Goal: Task Accomplishment & Management: Use online tool/utility

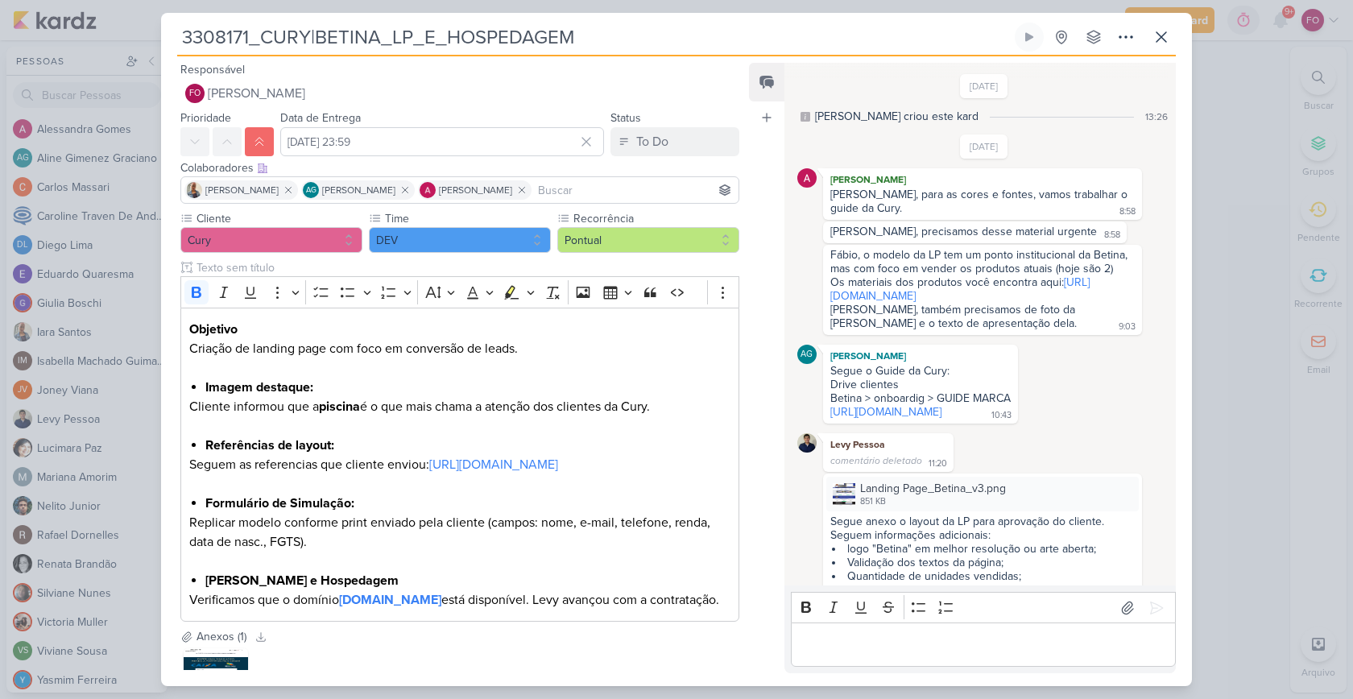
scroll to position [376, 0]
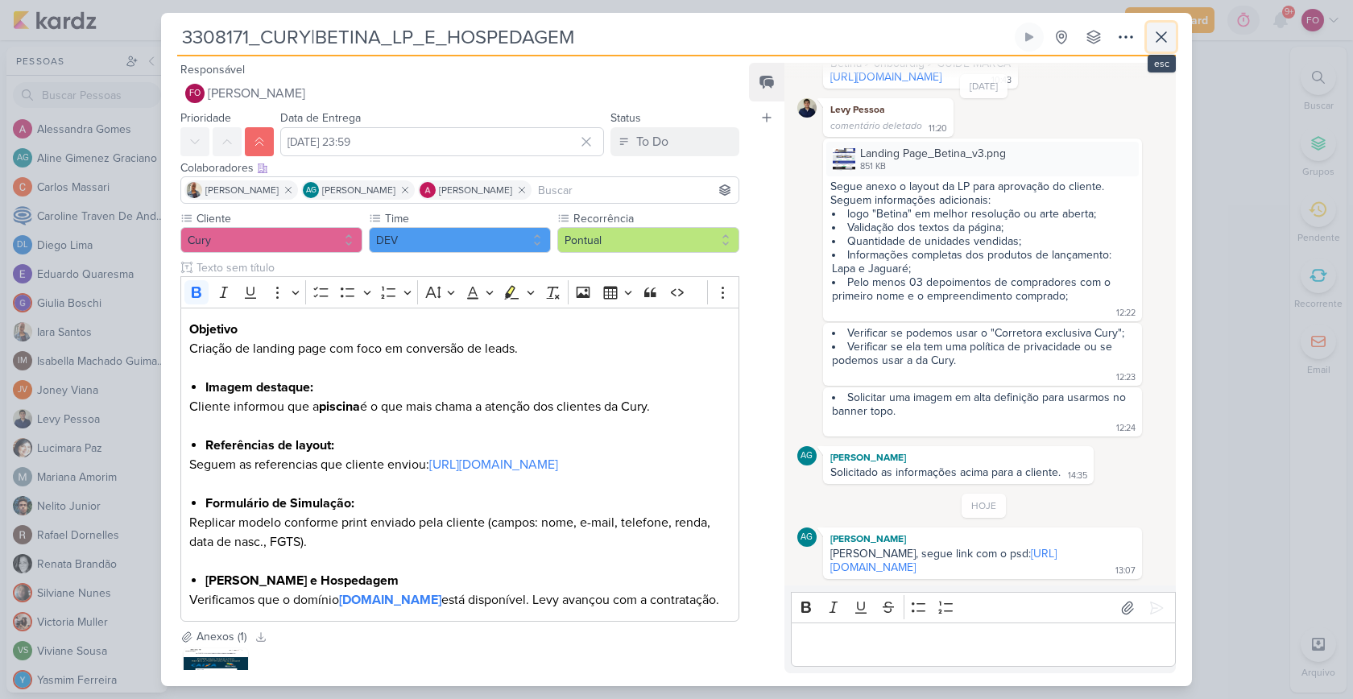
click at [1163, 39] on icon at bounding box center [1161, 37] width 10 height 10
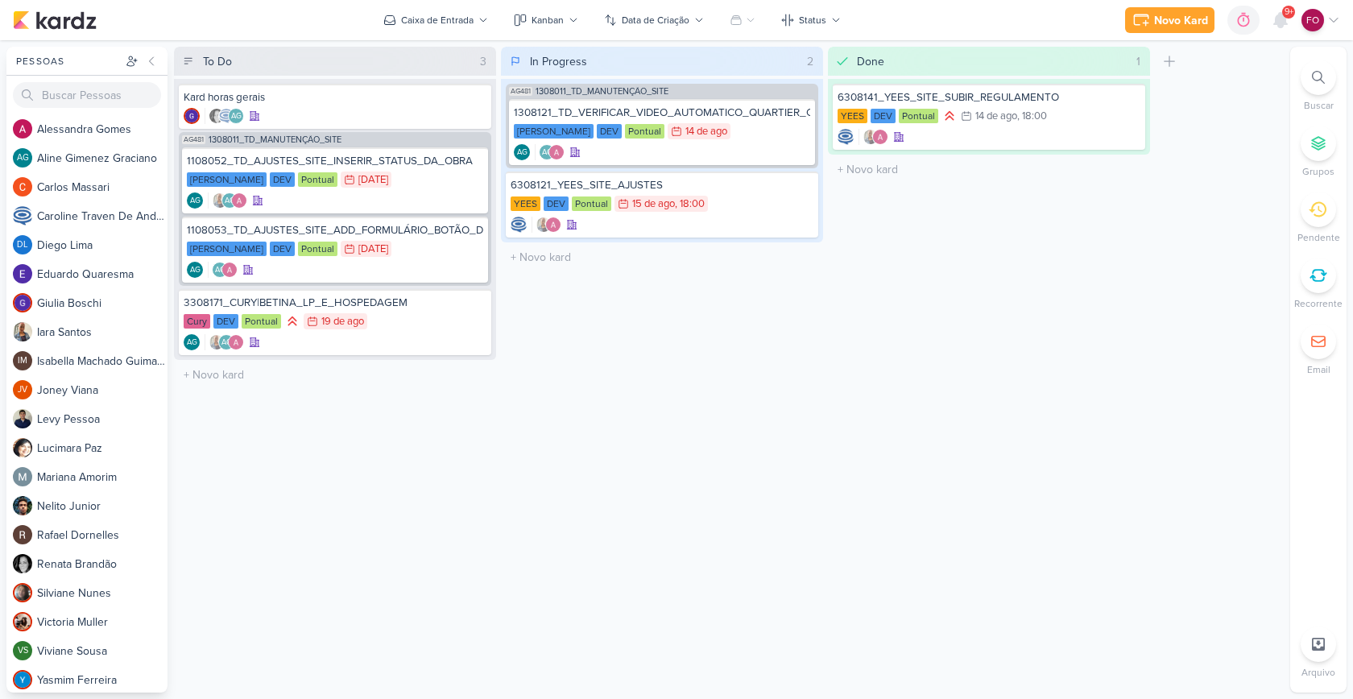
click at [745, 387] on div "In Progress 2 Mover Para Esquerda Mover Para Direita Deletar AG481 1308011_TD_M…" at bounding box center [662, 370] width 322 height 646
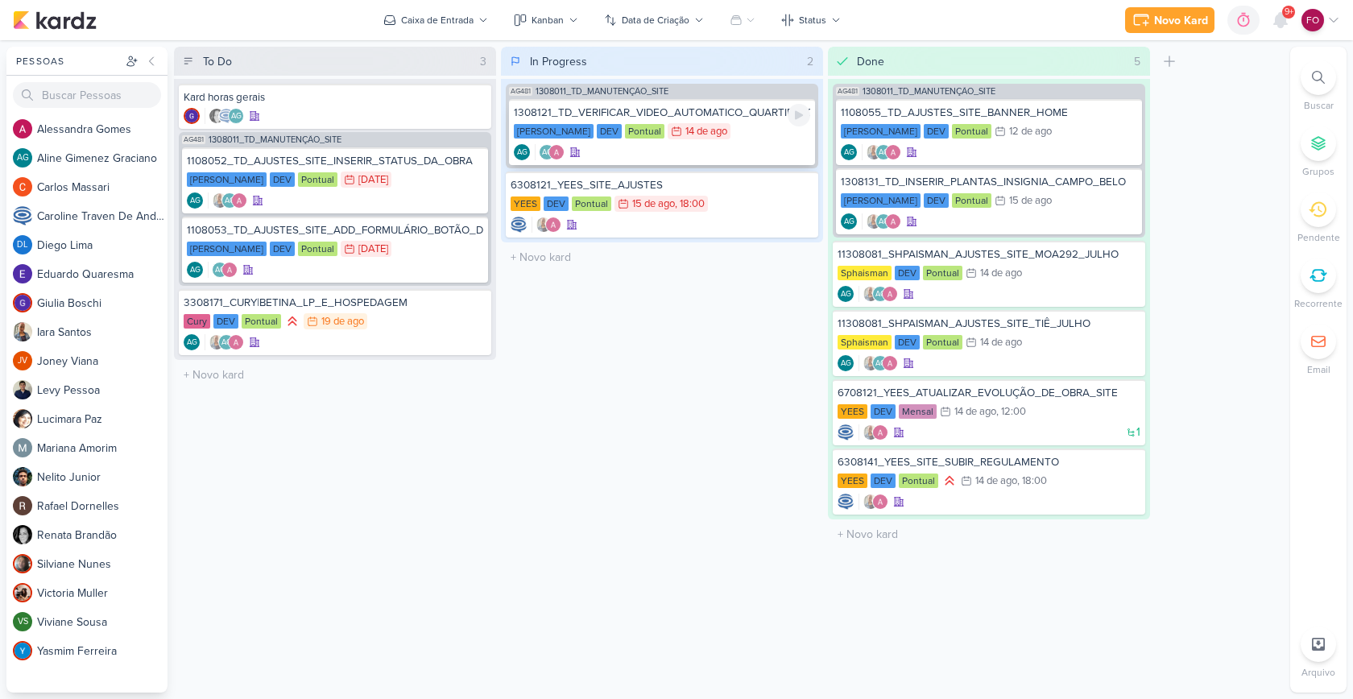
click at [754, 133] on div "Teixeira Duarte DEV Pontual 14/8 14 de ago" at bounding box center [662, 132] width 296 height 18
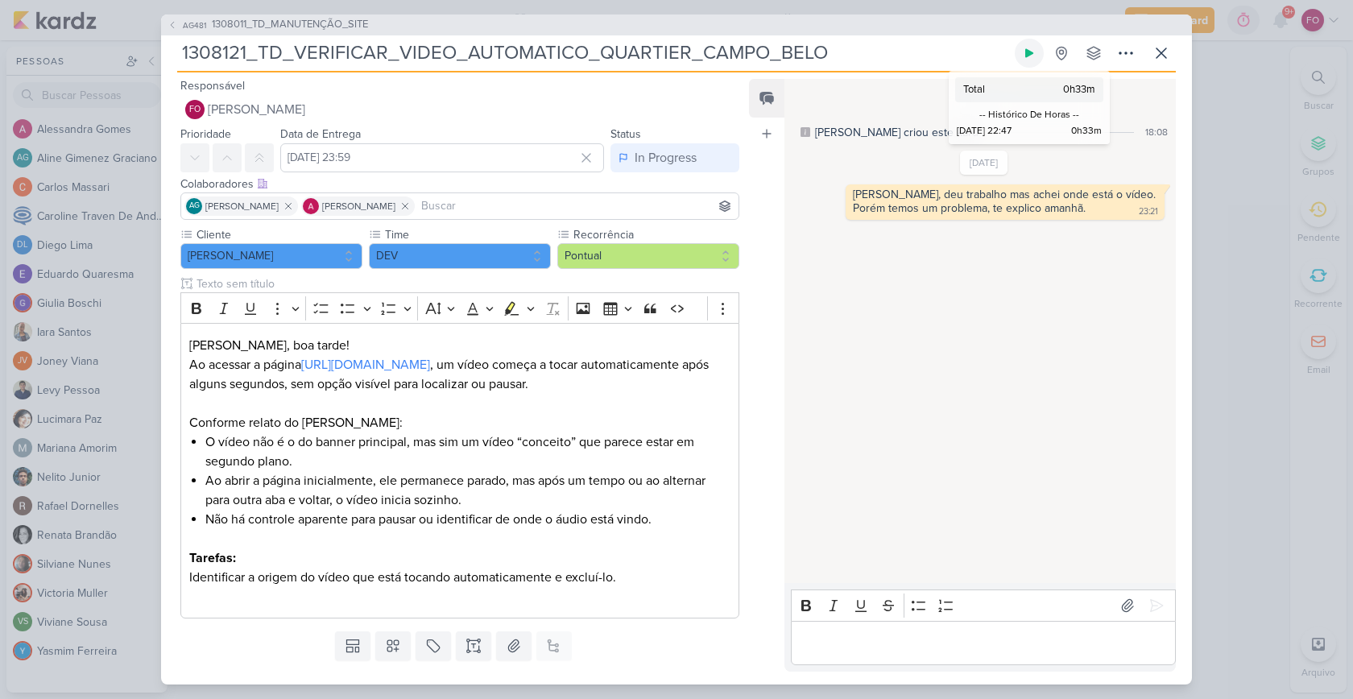
click at [1032, 53] on icon at bounding box center [1029, 53] width 13 height 13
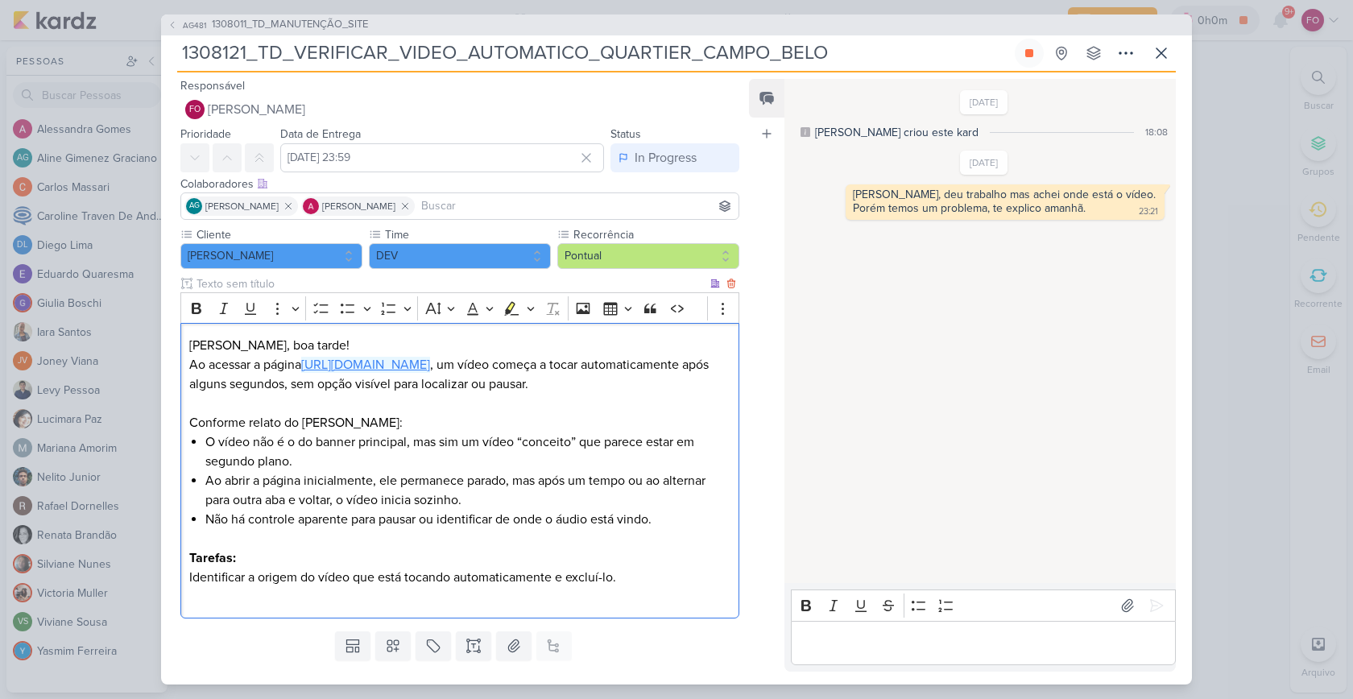
click at [430, 364] on link "https://teixeiraduarte.com.br/imoveis/quartier-campo-belo/" at bounding box center [365, 365] width 129 height 16
click at [863, 640] on p "Editor editing area: main" at bounding box center [983, 642] width 368 height 19
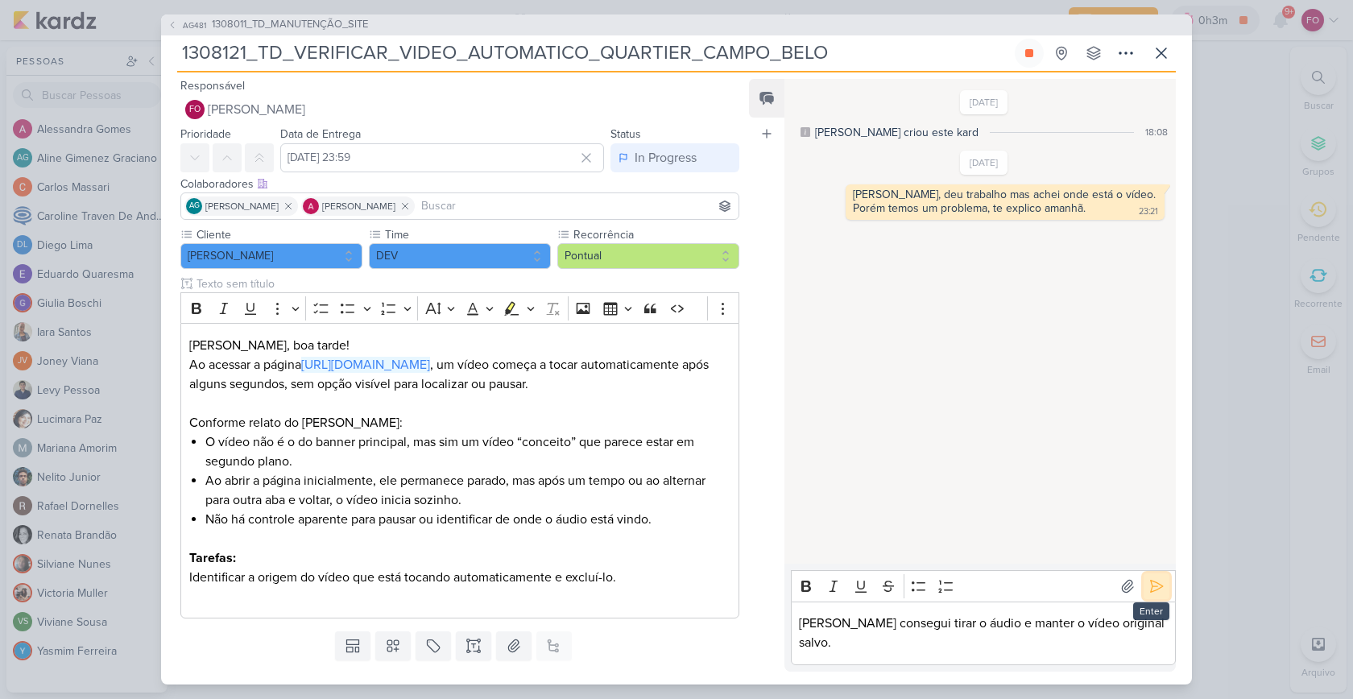
click at [1148, 594] on icon at bounding box center [1156, 586] width 16 height 16
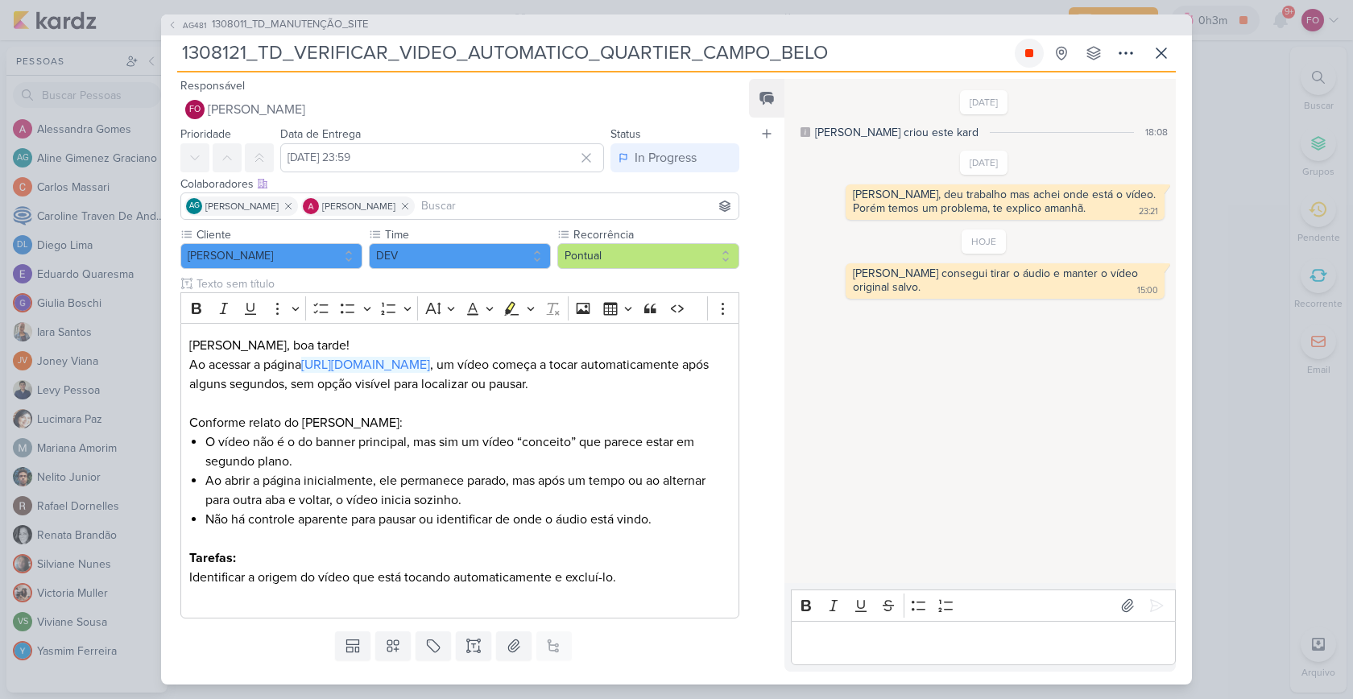
click at [1033, 47] on icon at bounding box center [1029, 53] width 13 height 13
click at [696, 150] on button "In Progress" at bounding box center [674, 157] width 129 height 29
click at [649, 240] on button "Done" at bounding box center [666, 247] width 143 height 27
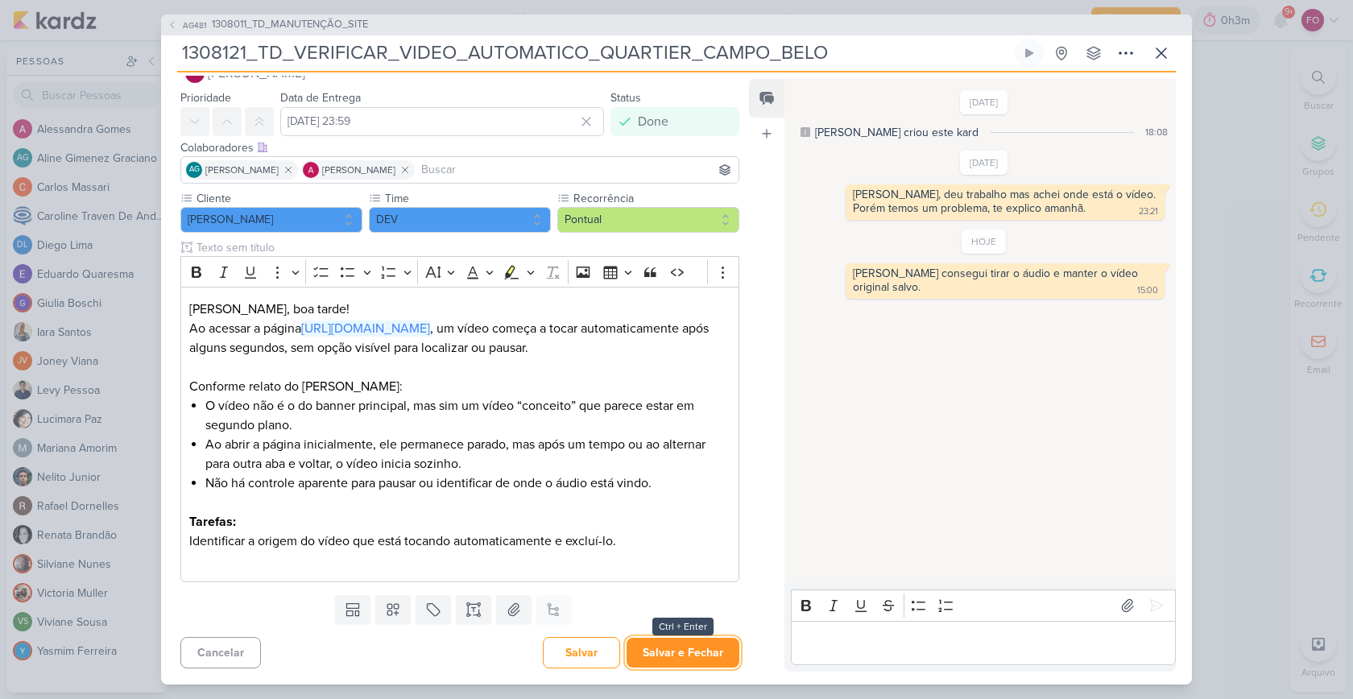
click at [705, 649] on button "Salvar e Fechar" at bounding box center [683, 653] width 113 height 30
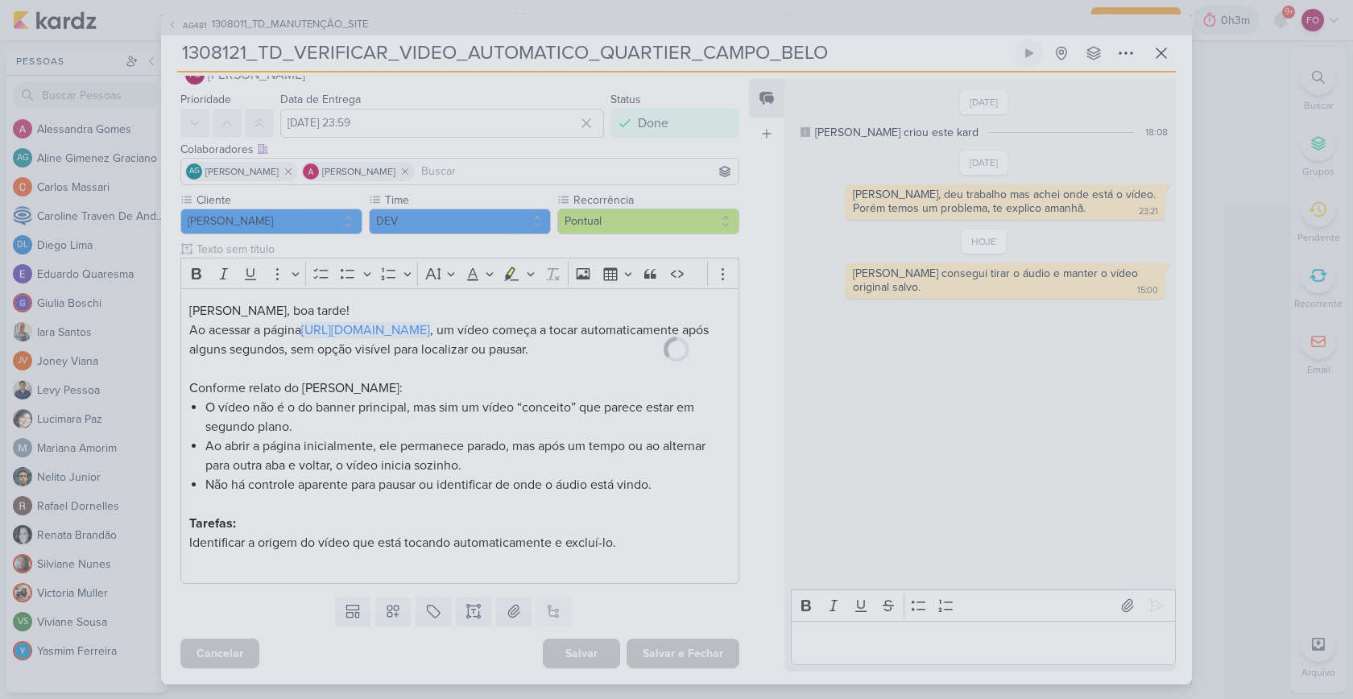
scroll to position [54, 0]
